Goal: Communication & Community: Answer question/provide support

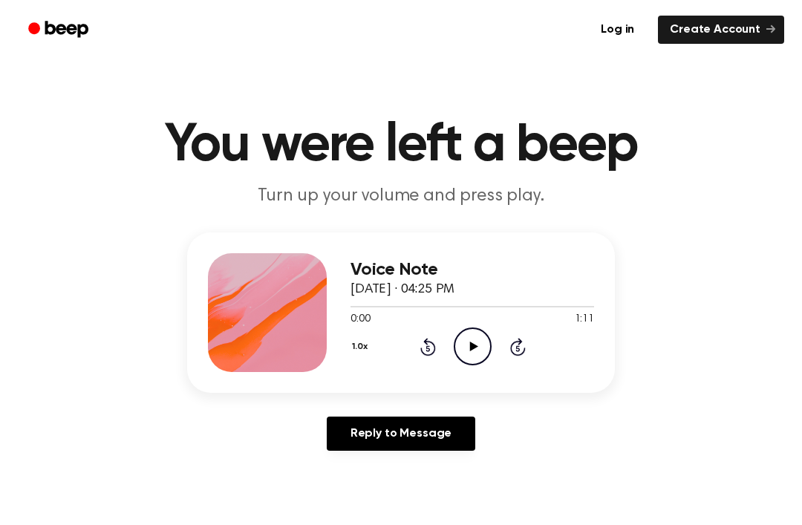
click at [473, 337] on icon "Play Audio" at bounding box center [473, 347] width 38 height 38
click at [435, 350] on icon at bounding box center [428, 347] width 16 height 18
click at [427, 311] on div at bounding box center [473, 306] width 244 height 12
click at [435, 339] on icon "Rewind 5 seconds" at bounding box center [428, 346] width 16 height 19
click at [444, 337] on div "1.0x Rewind 5 seconds Pause Audio Skip 5 seconds" at bounding box center [473, 347] width 244 height 38
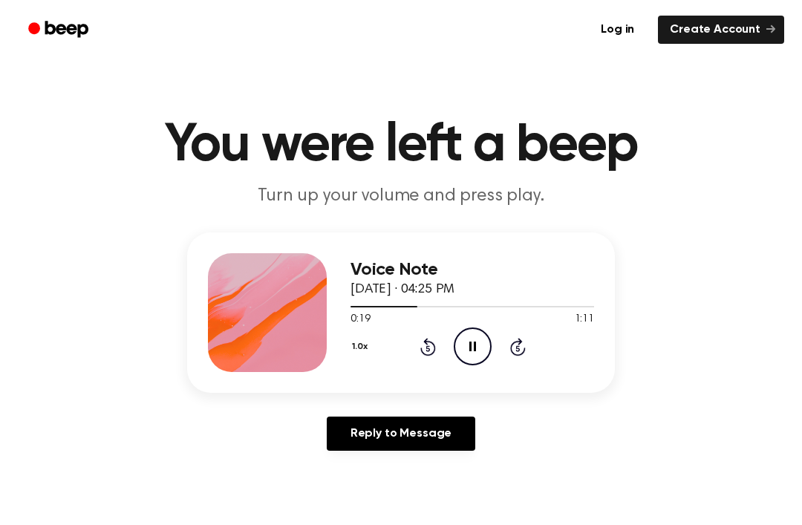
click at [444, 336] on div "1.0x Rewind 5 seconds Pause Audio Skip 5 seconds" at bounding box center [473, 347] width 244 height 38
click at [445, 351] on div "1.0x Rewind 5 seconds Pause Audio Skip 5 seconds" at bounding box center [473, 347] width 244 height 38
click at [432, 350] on icon "Rewind 5 seconds" at bounding box center [428, 346] width 16 height 19
click at [435, 343] on icon "Rewind 5 seconds" at bounding box center [428, 346] width 16 height 19
click at [438, 351] on div "1.0x Rewind 5 seconds Pause Audio Skip 5 seconds" at bounding box center [473, 347] width 244 height 38
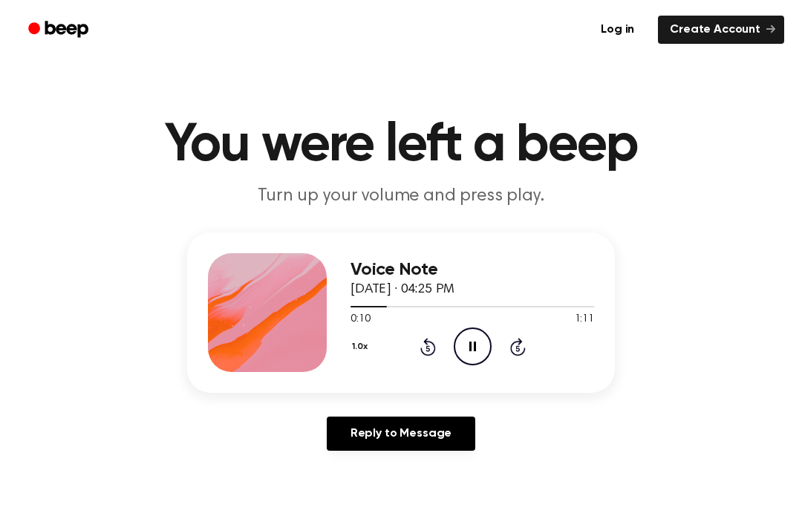
click at [437, 322] on div "0:10 1:11" at bounding box center [473, 320] width 244 height 16
click at [445, 339] on div "1.0x Rewind 5 seconds Pause Audio Skip 5 seconds" at bounding box center [473, 347] width 244 height 38
click at [642, 177] on header "You were left a beep Turn up your volume and press play." at bounding box center [401, 164] width 767 height 90
click at [398, 418] on link "Reply to Message" at bounding box center [401, 434] width 149 height 34
click at [483, 348] on icon "Play Audio" at bounding box center [473, 347] width 38 height 38
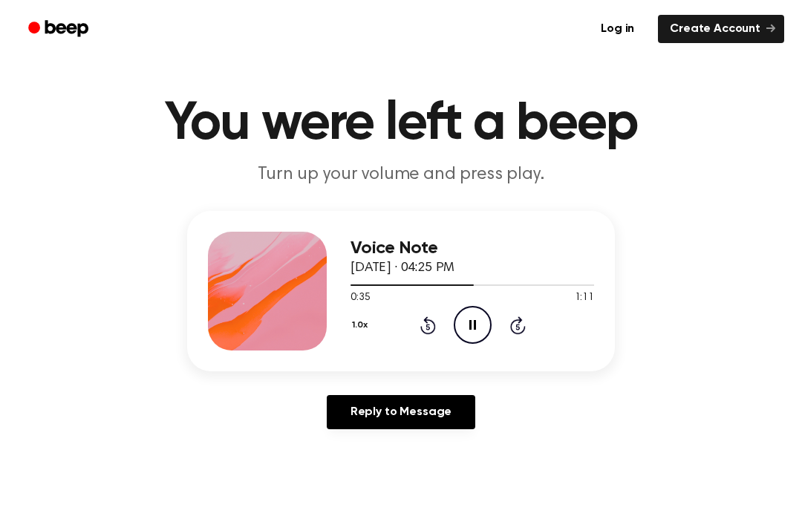
scroll to position [22, 0]
click at [465, 326] on icon "Pause Audio" at bounding box center [473, 325] width 38 height 38
click at [486, 288] on div at bounding box center [473, 285] width 244 height 12
click at [483, 317] on icon "Play Audio" at bounding box center [473, 325] width 38 height 38
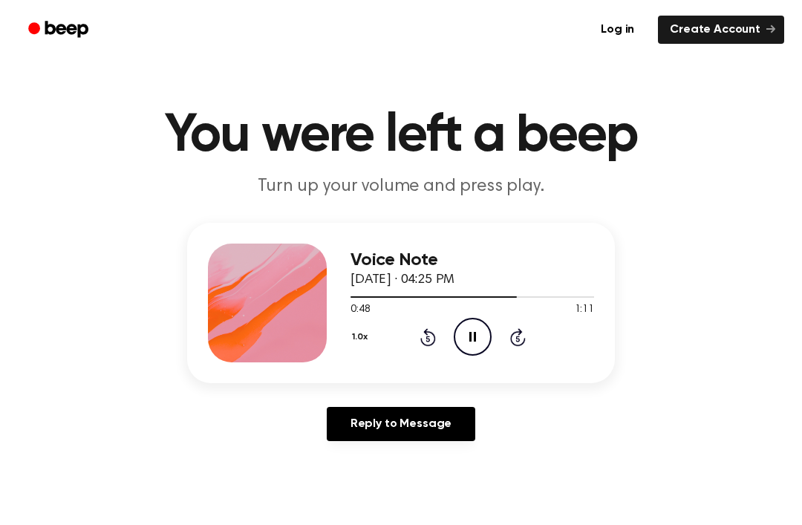
scroll to position [0, 0]
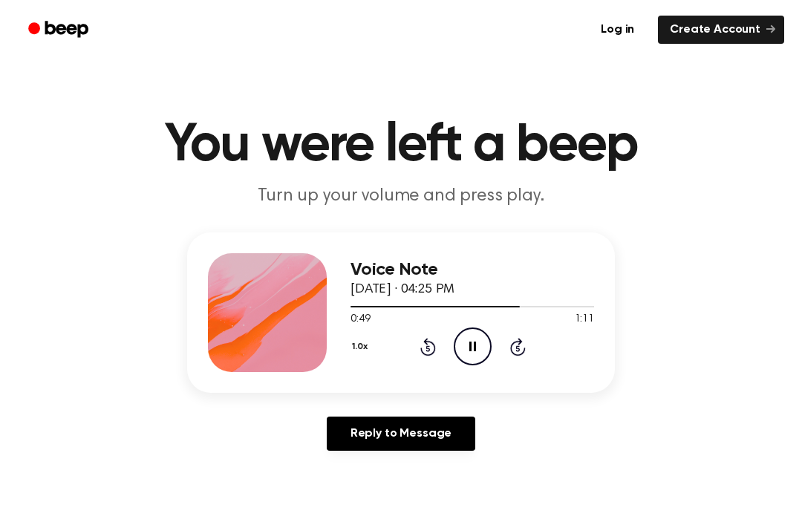
click at [420, 348] on icon at bounding box center [428, 347] width 16 height 18
click at [418, 345] on div "1.0x Rewind 5 seconds Pause Audio Skip 5 seconds" at bounding box center [473, 347] width 244 height 38
click at [429, 342] on icon at bounding box center [428, 347] width 16 height 18
click at [155, 433] on div "Voice Note [DATE] · 04:25 PM 0:54 1:11 Your browser does not support the [objec…" at bounding box center [401, 348] width 767 height 230
click at [435, 336] on div "1.0x Rewind 5 seconds Play Audio Skip 5 seconds" at bounding box center [473, 347] width 244 height 38
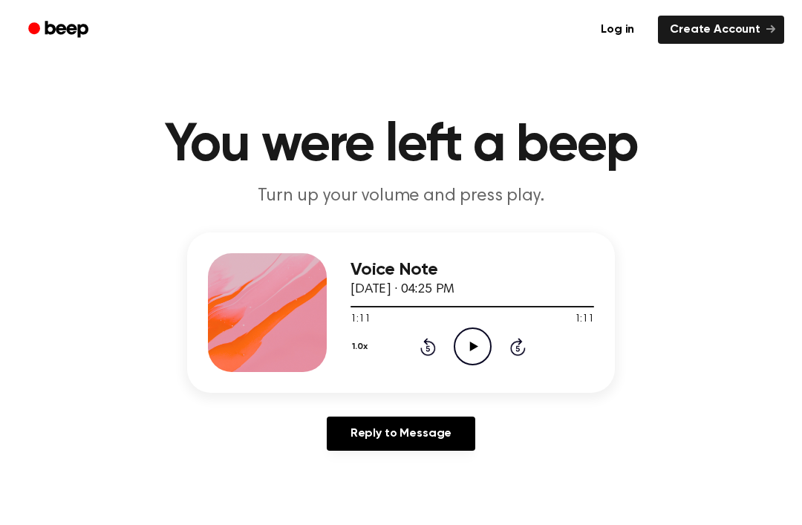
click at [438, 352] on div "1.0x Rewind 5 seconds Play Audio Skip 5 seconds" at bounding box center [473, 347] width 244 height 38
click at [434, 339] on icon "Rewind 5 seconds" at bounding box center [428, 346] width 16 height 19
click at [441, 345] on div "1.0x Rewind 5 seconds Play Audio Skip 5 seconds" at bounding box center [473, 347] width 244 height 38
click at [432, 356] on icon "Rewind 5 seconds" at bounding box center [428, 346] width 16 height 19
click at [427, 340] on icon at bounding box center [428, 347] width 16 height 18
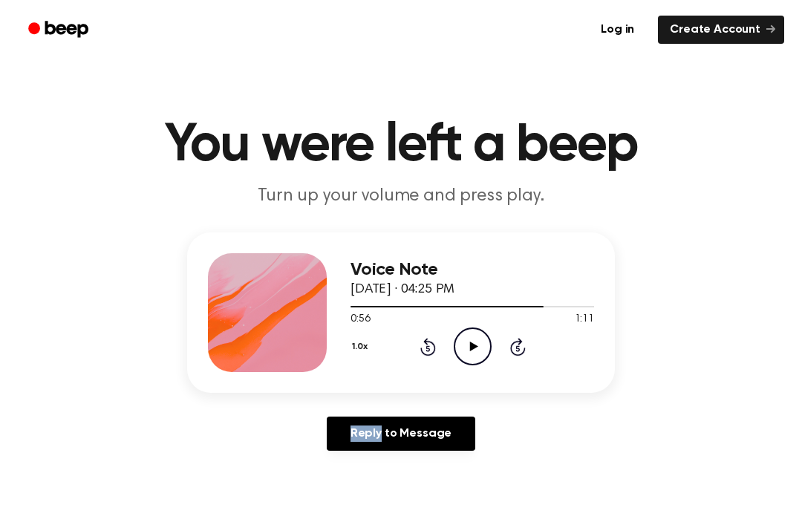
click at [414, 343] on div "1.0x Rewind 5 seconds Play Audio Skip 5 seconds" at bounding box center [473, 347] width 244 height 38
click at [420, 337] on icon "Rewind 5 seconds" at bounding box center [428, 346] width 16 height 19
click at [428, 347] on icon at bounding box center [428, 348] width 4 height 6
click at [716, 367] on div "Voice Note [DATE] · 04:25 PM 0:46 1:11 Your browser does not support the [objec…" at bounding box center [401, 348] width 767 height 230
click at [435, 338] on icon "Rewind 5 seconds" at bounding box center [428, 346] width 16 height 19
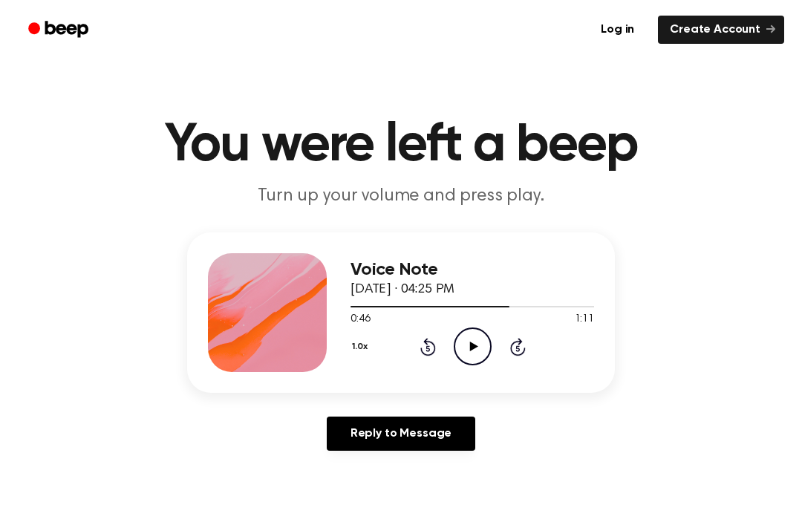
click at [437, 340] on div "1.0x Rewind 5 seconds Play Audio Skip 5 seconds" at bounding box center [473, 347] width 244 height 38
click at [434, 337] on icon "Rewind 5 seconds" at bounding box center [428, 346] width 16 height 19
click at [427, 329] on div "1.0x Rewind 5 seconds Play Audio Skip 5 seconds" at bounding box center [473, 347] width 244 height 38
click at [423, 339] on icon "Rewind 5 seconds" at bounding box center [428, 346] width 16 height 19
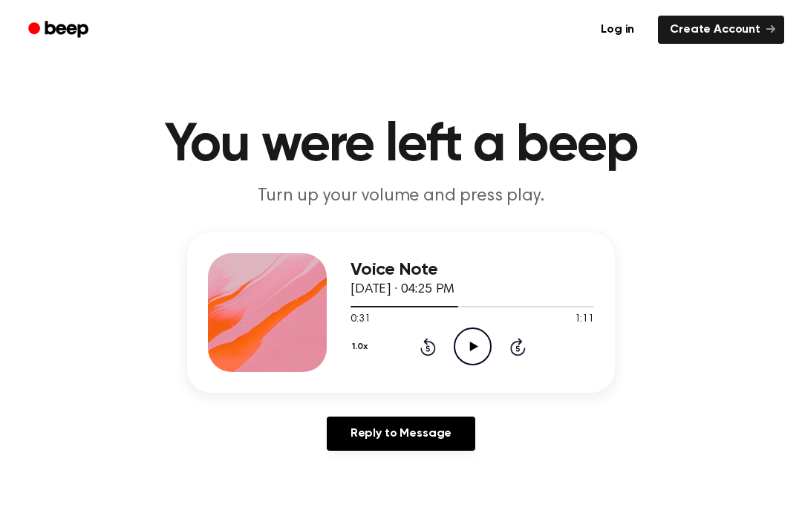
click at [430, 339] on icon "Rewind 5 seconds" at bounding box center [428, 346] width 16 height 19
click at [429, 339] on icon "Rewind 5 seconds" at bounding box center [428, 346] width 16 height 19
click at [423, 330] on div "1.0x Rewind 5 seconds Play Audio Skip 5 seconds" at bounding box center [473, 347] width 244 height 38
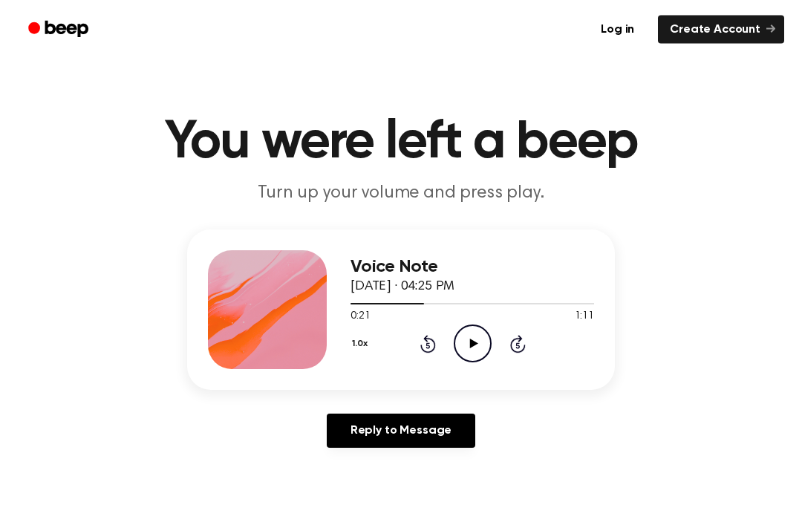
click at [429, 350] on icon "Rewind 5 seconds" at bounding box center [428, 344] width 16 height 19
click at [426, 334] on icon "Rewind 5 seconds" at bounding box center [428, 343] width 16 height 19
click at [426, 333] on div "1.0x Rewind 5 seconds Play Audio Skip 5 seconds" at bounding box center [473, 344] width 244 height 38
click at [423, 340] on icon "Rewind 5 seconds" at bounding box center [428, 343] width 16 height 19
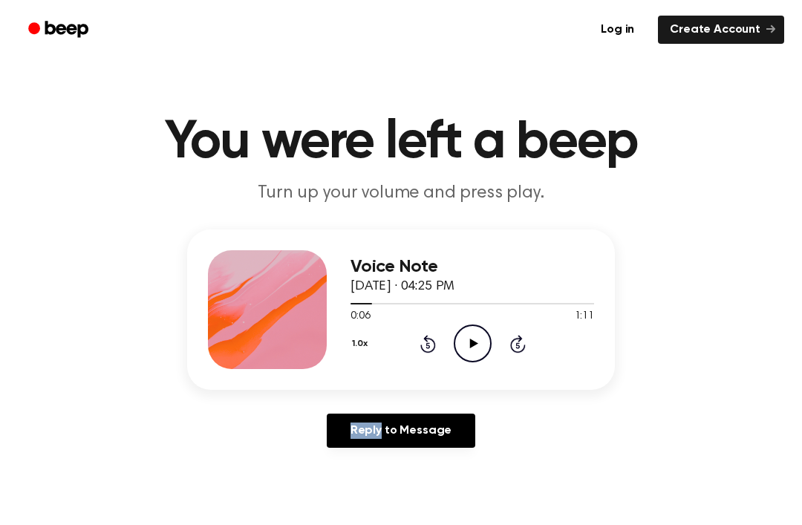
click at [433, 334] on icon "Rewind 5 seconds" at bounding box center [428, 343] width 16 height 19
click at [432, 334] on icon "Rewind 5 seconds" at bounding box center [428, 343] width 16 height 19
